Goal: Task Accomplishment & Management: Complete application form

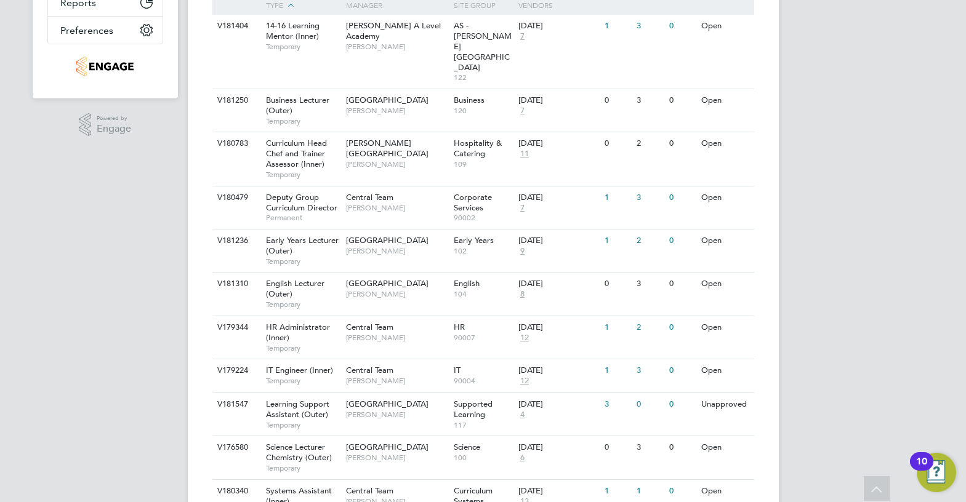
scroll to position [342, 0]
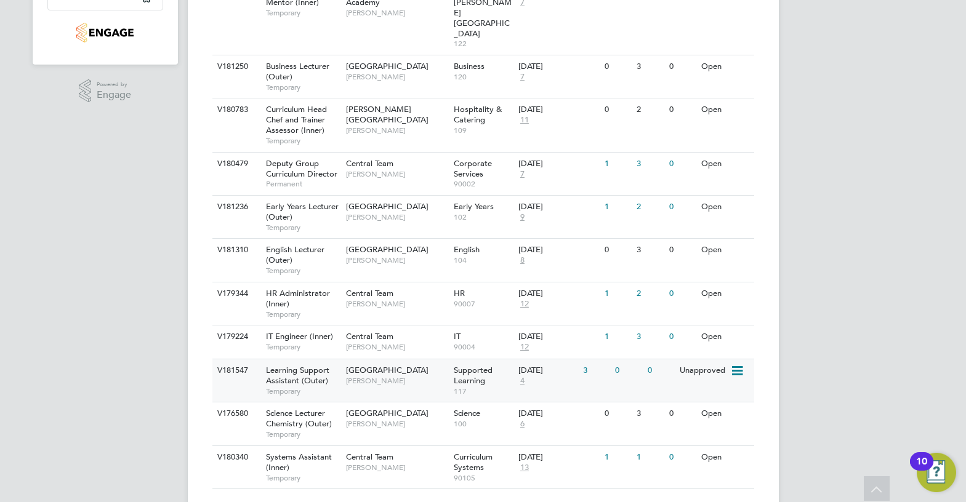
click at [452, 359] on div "Supported Learning 117" at bounding box center [483, 380] width 65 height 42
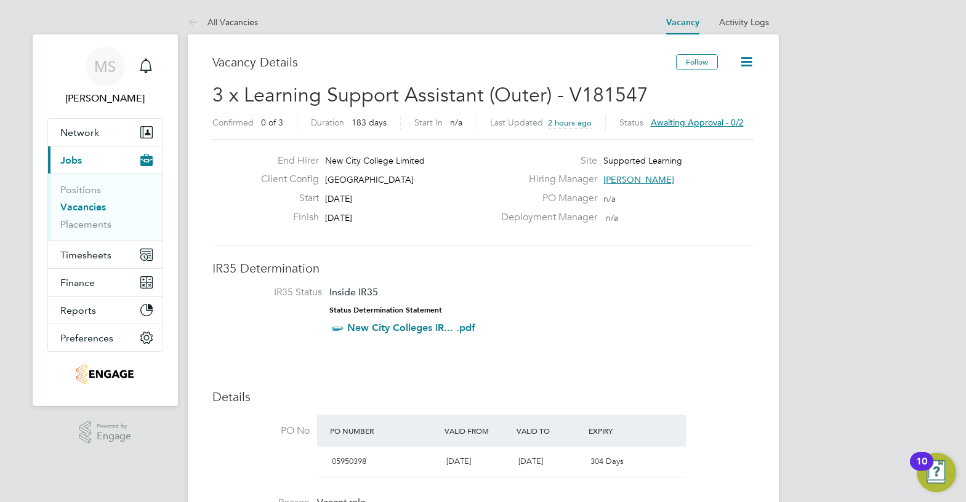
click at [371, 180] on span "[GEOGRAPHIC_DATA]" at bounding box center [369, 179] width 89 height 11
copy div "Epping Forest Campus Start"
